Goal: Check status: Check status

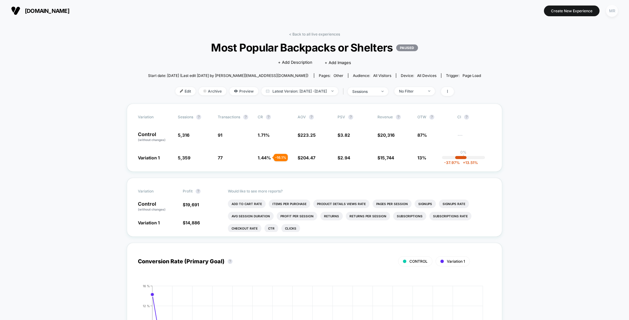
click at [614, 10] on div "MR" at bounding box center [612, 11] width 12 height 12
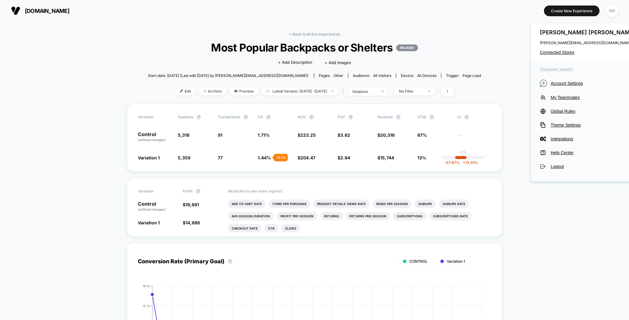
click at [568, 53] on div "[PERSON_NAME] [PERSON_NAME][EMAIL_ADDRESS][DOMAIN_NAME] Connected Stores" at bounding box center [587, 42] width 115 height 38
click at [567, 52] on span "Connected Stores" at bounding box center [588, 52] width 97 height 5
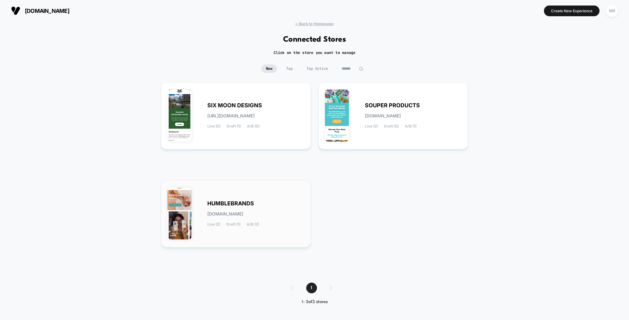
click at [240, 207] on div "HUMBLEBRANDS [DOMAIN_NAME] Live (2) Draft (1) A/B (2)" at bounding box center [255, 214] width 97 height 25
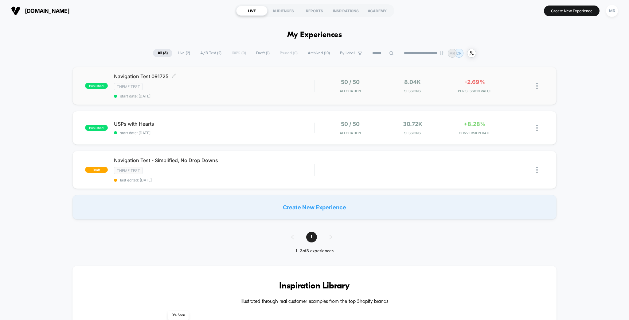
click at [137, 73] on span "Navigation Test 091725 Click to edit experience details" at bounding box center [214, 76] width 200 height 6
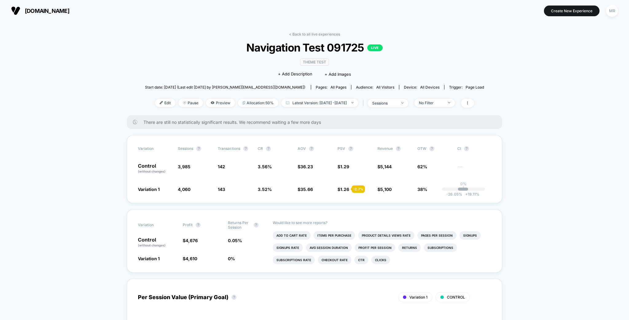
click at [321, 99] on span "Latest Version: [DATE] - [DATE]" at bounding box center [319, 103] width 77 height 8
select select "*"
select select "****"
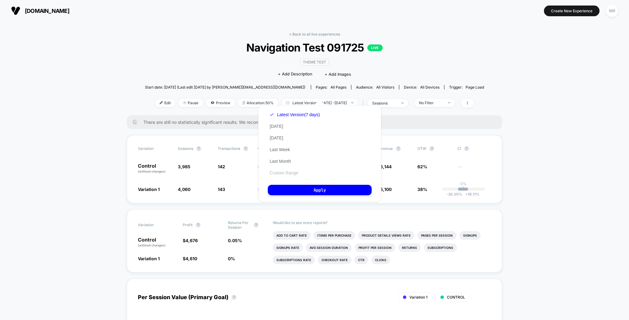
click at [287, 172] on button "Custom Range" at bounding box center [284, 173] width 32 height 6
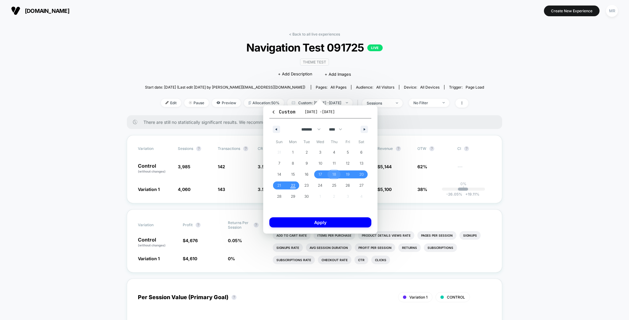
click at [333, 174] on span "18" at bounding box center [334, 174] width 4 height 11
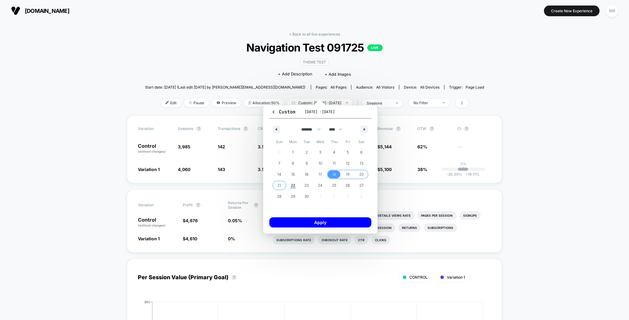
click at [278, 186] on span "21" at bounding box center [279, 185] width 4 height 11
click at [316, 223] on button "Apply" at bounding box center [320, 223] width 102 height 10
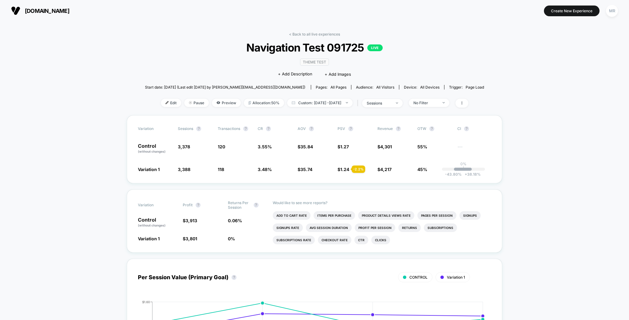
click at [301, 99] on span "Custom: [DATE] - [DATE]" at bounding box center [319, 103] width 65 height 8
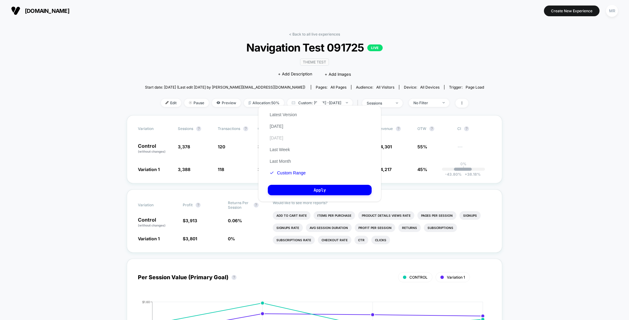
click at [285, 140] on button "[DATE]" at bounding box center [276, 138] width 17 height 6
click at [325, 197] on div "Latest Version [DATE] [DATE] Last Week Last Month Custom Range Apply" at bounding box center [319, 154] width 123 height 96
click at [323, 192] on button "Apply" at bounding box center [320, 190] width 104 height 10
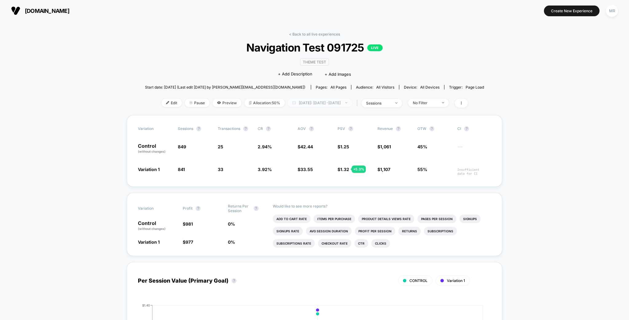
click at [320, 99] on span "[DATE]: [DATE] - [DATE]" at bounding box center [320, 103] width 64 height 8
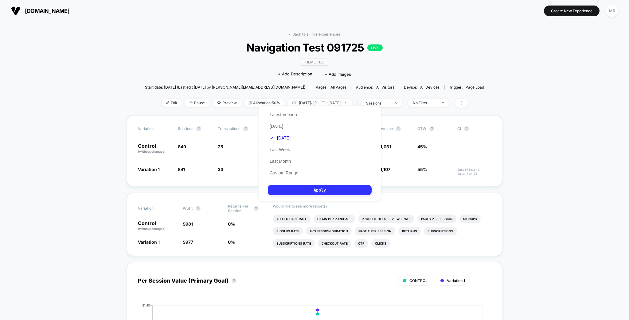
click at [300, 189] on button "Apply" at bounding box center [320, 190] width 104 height 10
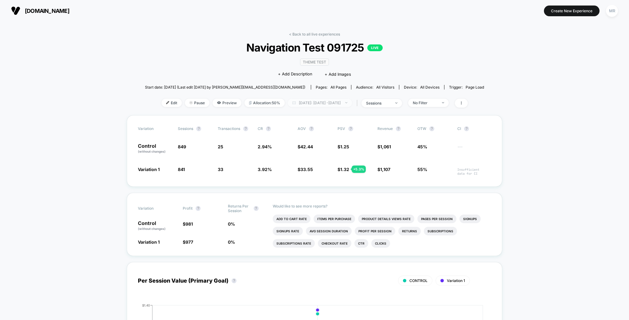
click at [304, 99] on span "[DATE]: [DATE] - [DATE]" at bounding box center [320, 103] width 64 height 8
select select "*"
select select "****"
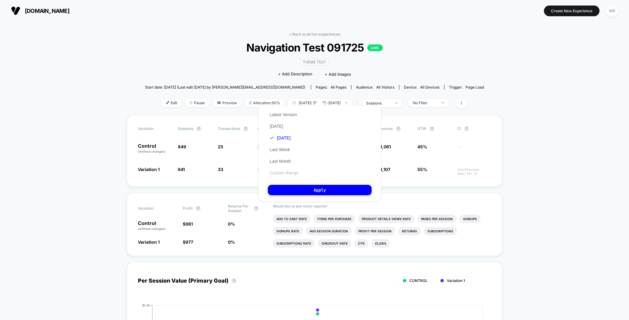
click at [283, 171] on button "Custom Range" at bounding box center [284, 173] width 32 height 6
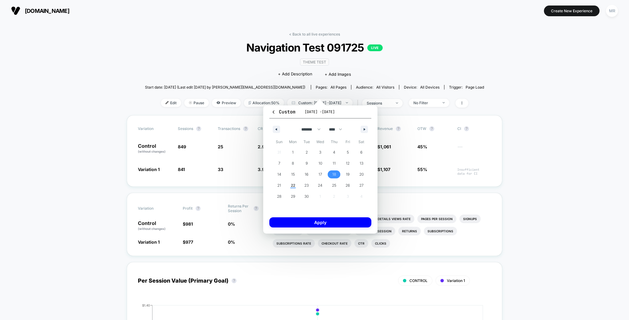
click at [330, 174] on span "18" at bounding box center [334, 175] width 14 height 8
click at [282, 186] on span "21" at bounding box center [279, 186] width 14 height 8
click at [322, 222] on button "Apply" at bounding box center [320, 223] width 102 height 10
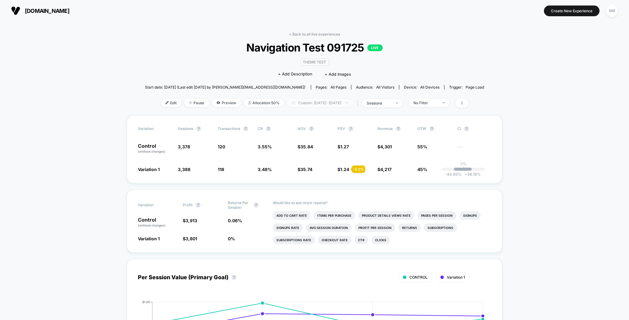
click at [320, 99] on span "Custom: [DATE] - [DATE]" at bounding box center [319, 103] width 65 height 8
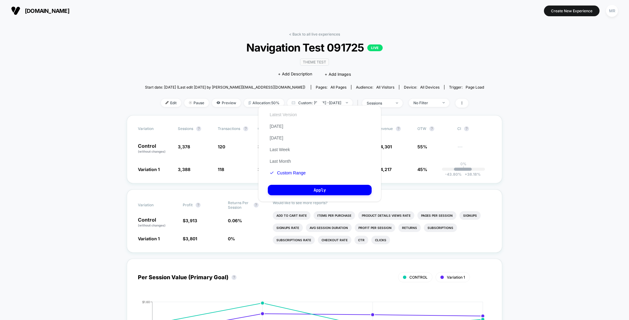
click at [281, 116] on button "Latest Version" at bounding box center [283, 115] width 31 height 6
click at [328, 195] on button "Apply" at bounding box center [320, 190] width 104 height 10
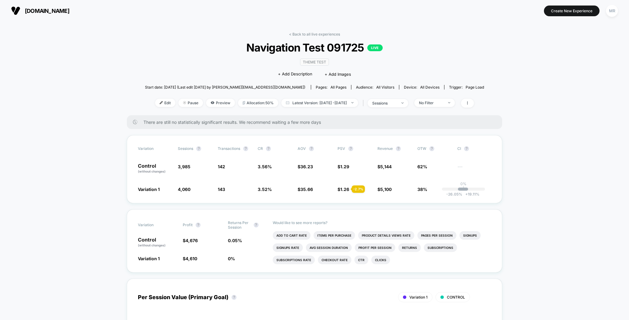
click at [321, 34] on div "< Back to all live experiences Navigation Test 091725 LIVE Theme Test Click to …" at bounding box center [314, 73] width 339 height 83
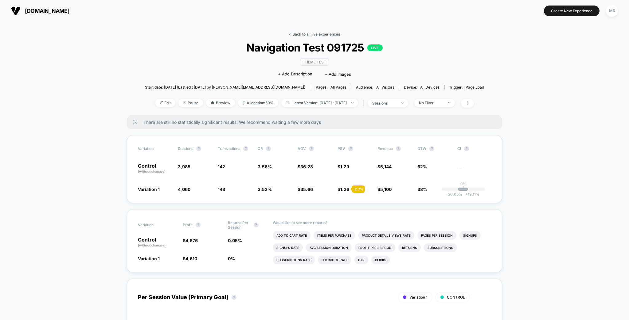
click at [320, 33] on link "< Back to all live experiences" at bounding box center [314, 34] width 51 height 5
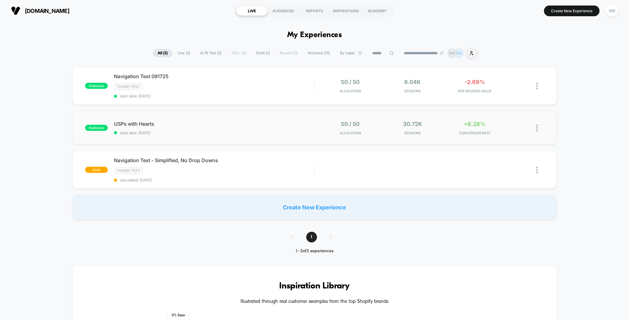
click at [244, 111] on div "published USPs with Hearts start date: [DATE] 50 / 50 Allocation 30.72k Session…" at bounding box center [314, 128] width 484 height 34
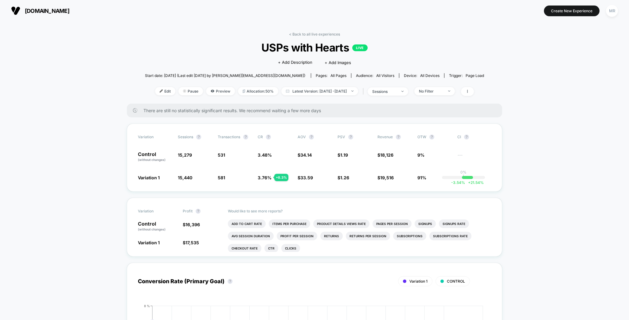
click at [219, 87] on span "Preview" at bounding box center [220, 91] width 29 height 8
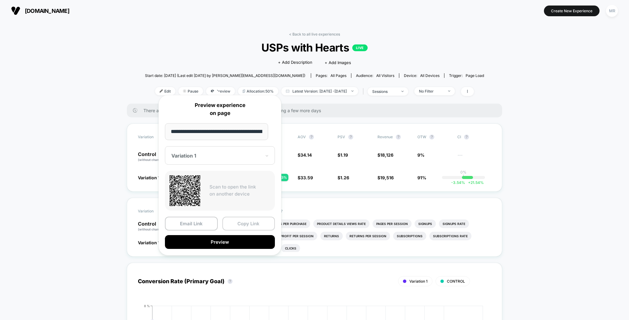
click at [234, 219] on button "Copy Link" at bounding box center [248, 224] width 53 height 14
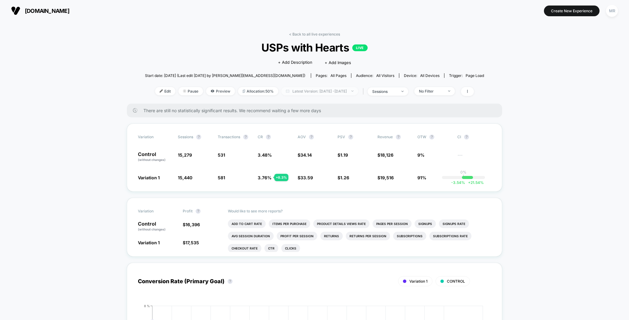
click at [316, 87] on span "Latest Version: [DATE] - [DATE]" at bounding box center [319, 91] width 77 height 8
